Goal: Information Seeking & Learning: Learn about a topic

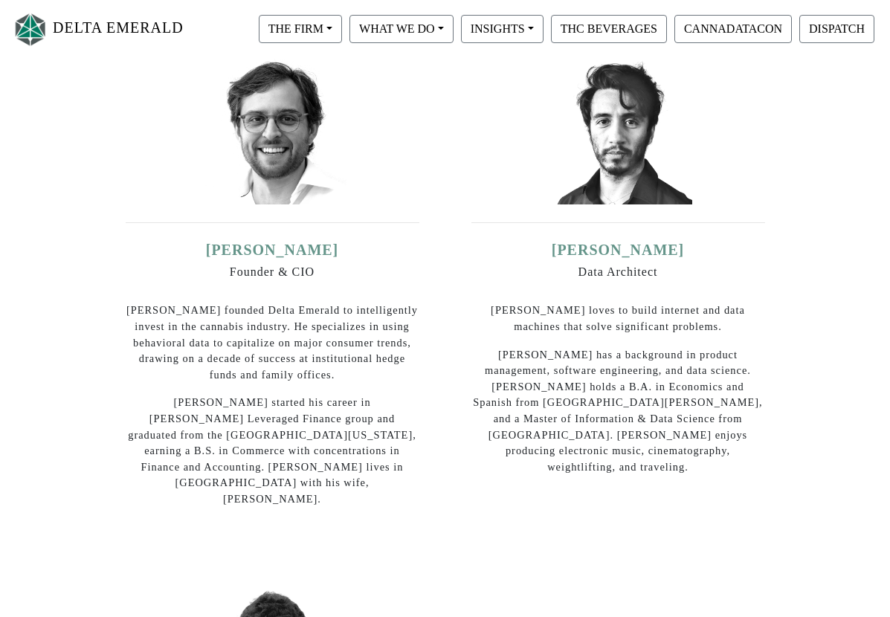
scroll to position [205, 0]
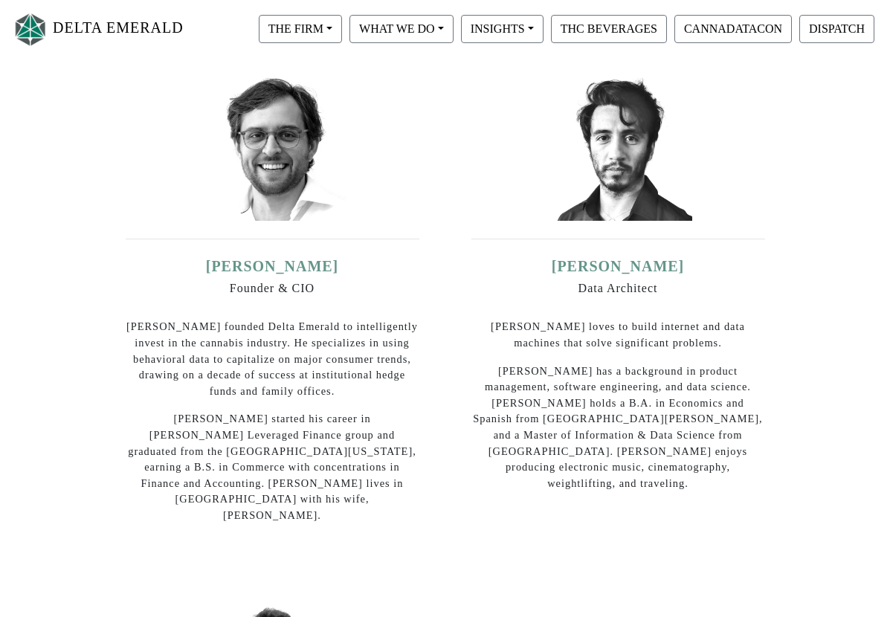
click at [215, 106] on img at bounding box center [272, 146] width 149 height 149
click at [255, 136] on img at bounding box center [272, 146] width 149 height 149
click at [326, 301] on div "Ian Dominguez Founder & CIO Ian founded Delta Emerald to intelligently invest i…" at bounding box center [273, 390] width 294 height 267
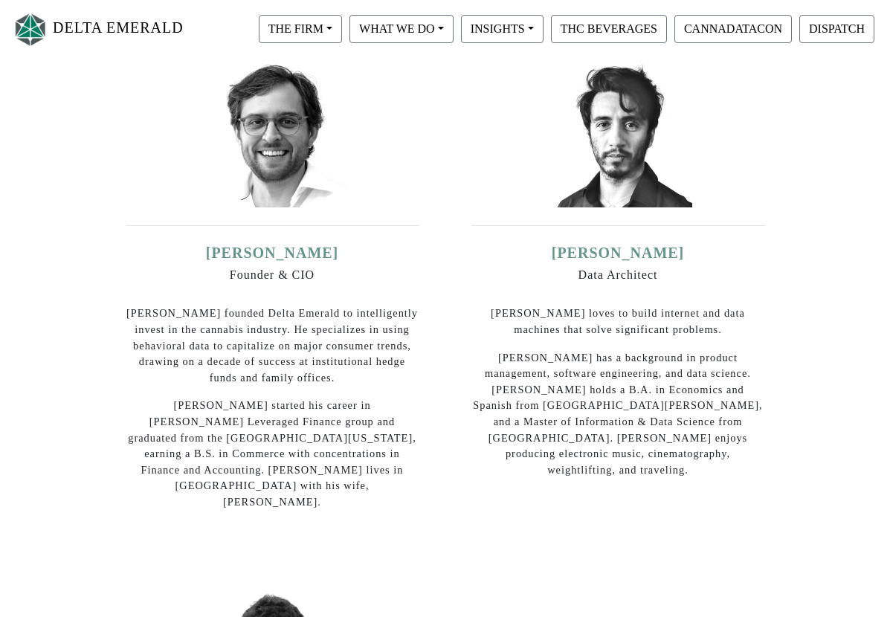
scroll to position [0, 0]
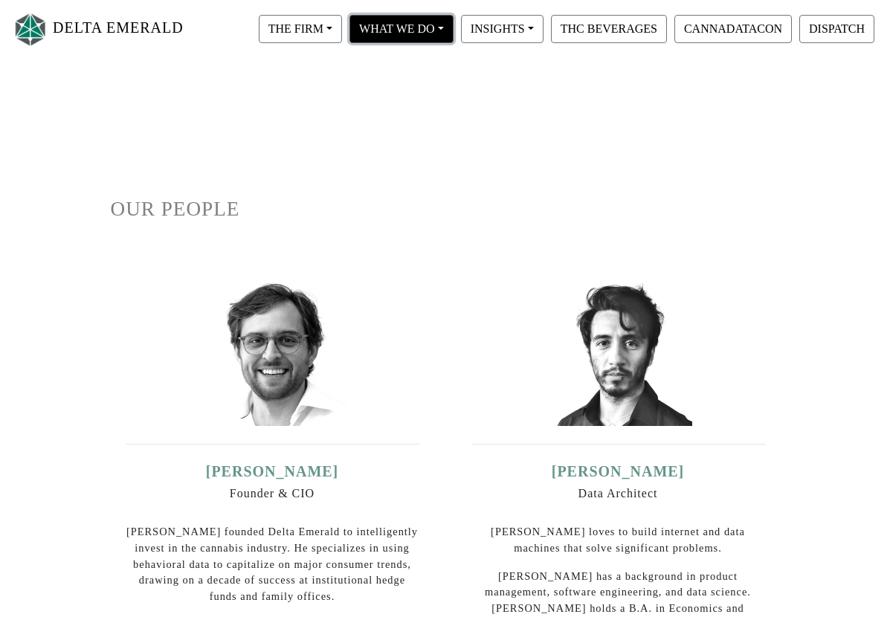
click at [448, 34] on button "WHAT WE DO" at bounding box center [401, 29] width 104 height 28
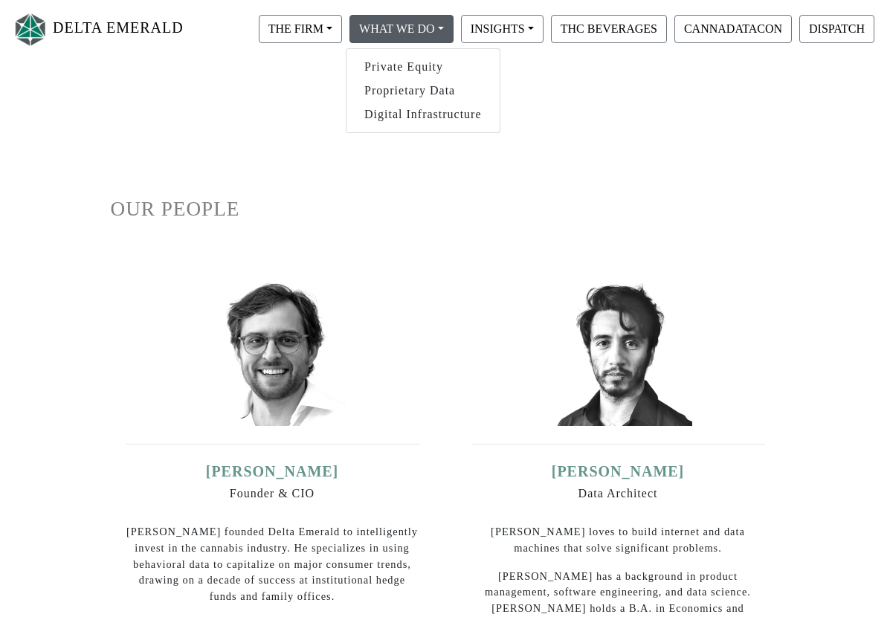
click at [327, 10] on nav "DELTA EMERALD THE FIRM Our Objective Our People Our Values Our Portfolio FAQ WH…" at bounding box center [445, 29] width 890 height 59
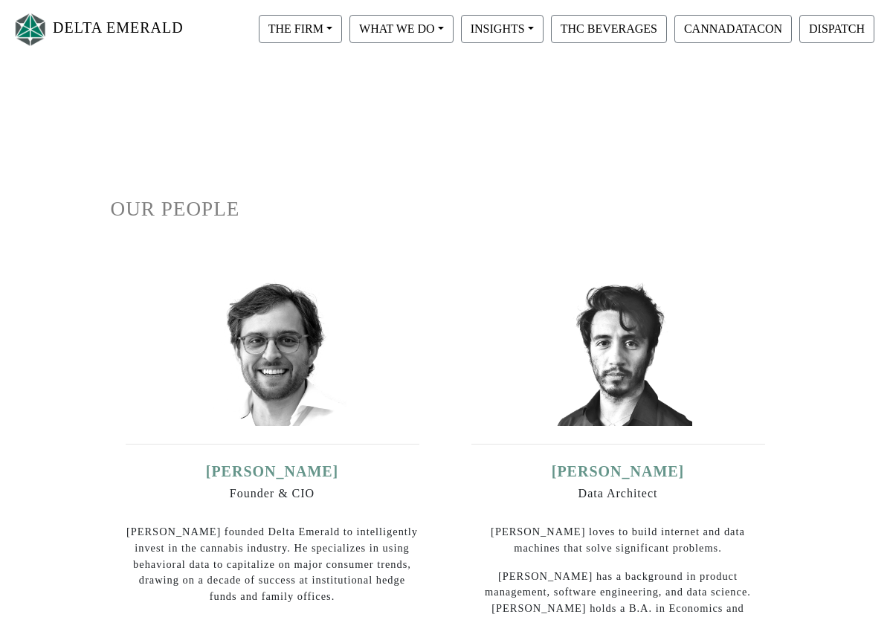
click at [327, 14] on div "THE FIRM Our Objective Our People Our Values Our Portfolio FAQ" at bounding box center [300, 29] width 91 height 36
click at [320, 30] on button "THE FIRM" at bounding box center [300, 29] width 83 height 28
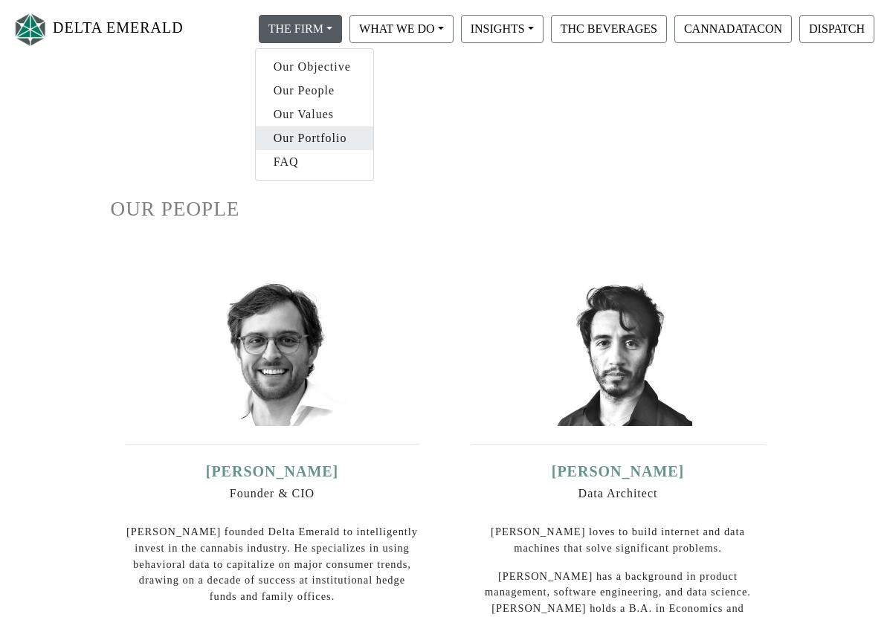
click at [309, 132] on link "Our Portfolio" at bounding box center [314, 138] width 117 height 24
